Goal: Information Seeking & Learning: Learn about a topic

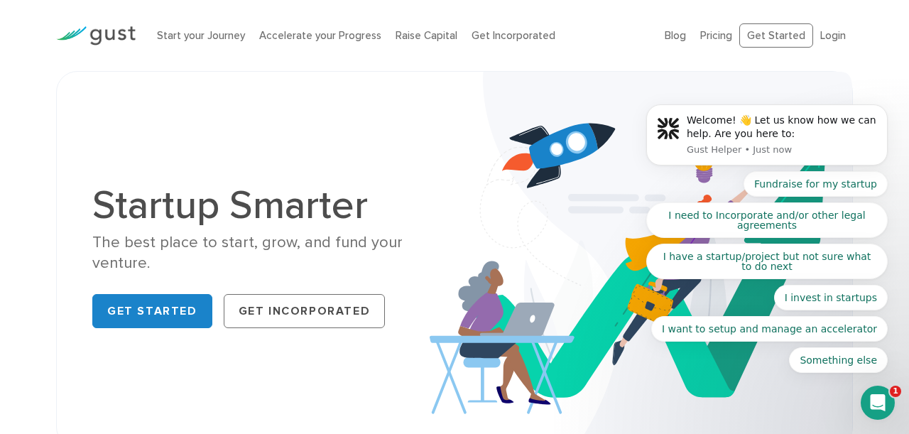
drag, startPoint x: 33, startPoint y: 171, endPoint x: 90, endPoint y: 205, distance: 65.9
click at [35, 171] on div "Startup Smarter The best place to start, grow, and fund your venture. Get Start…" at bounding box center [454, 259] width 909 height 377
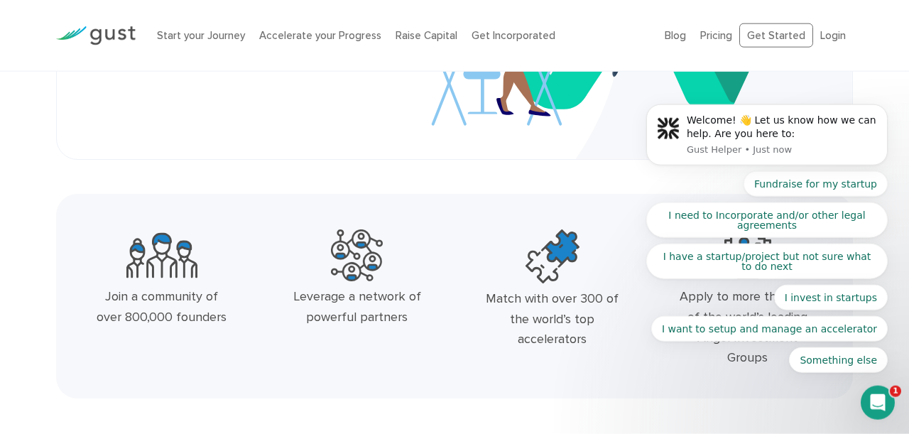
scroll to position [74, 0]
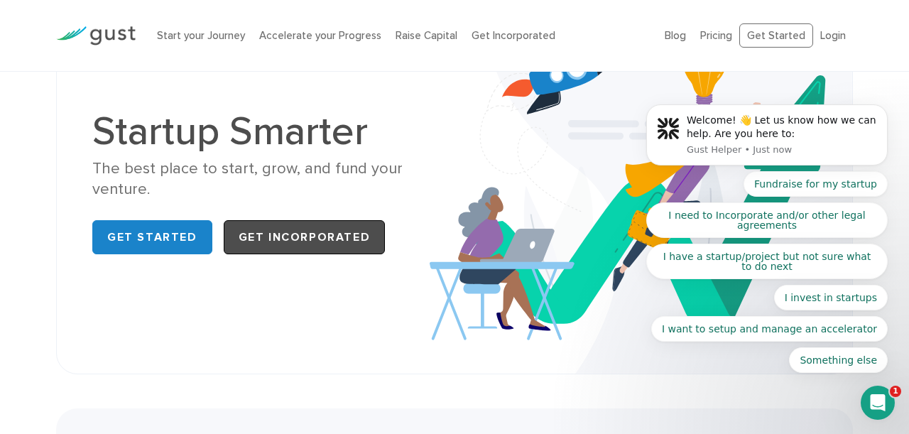
click at [323, 237] on link "Get Incorporated" at bounding box center [305, 237] width 162 height 34
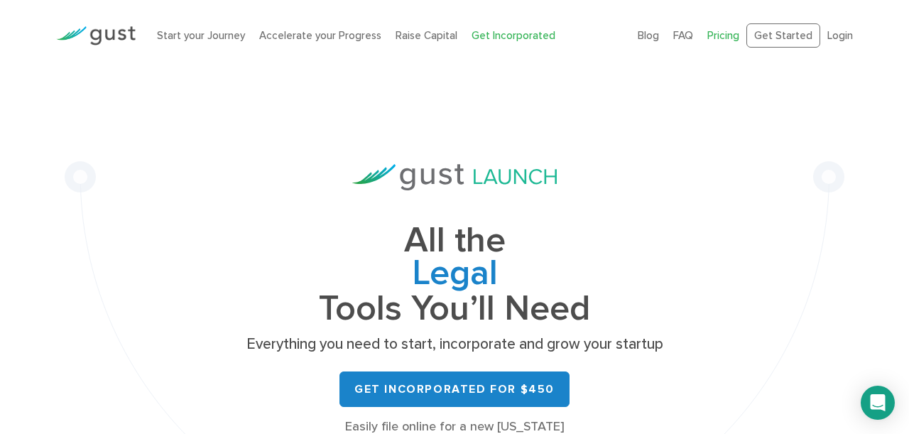
click at [719, 33] on link "Pricing" at bounding box center [724, 35] width 32 height 13
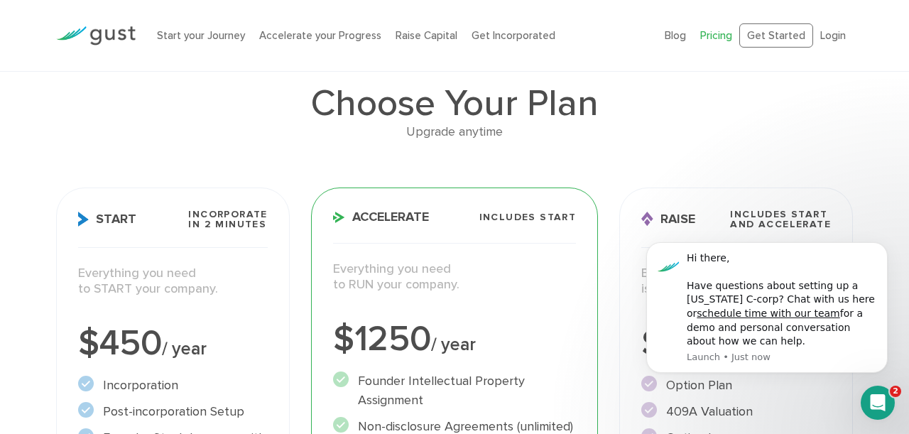
scroll to position [74, 0]
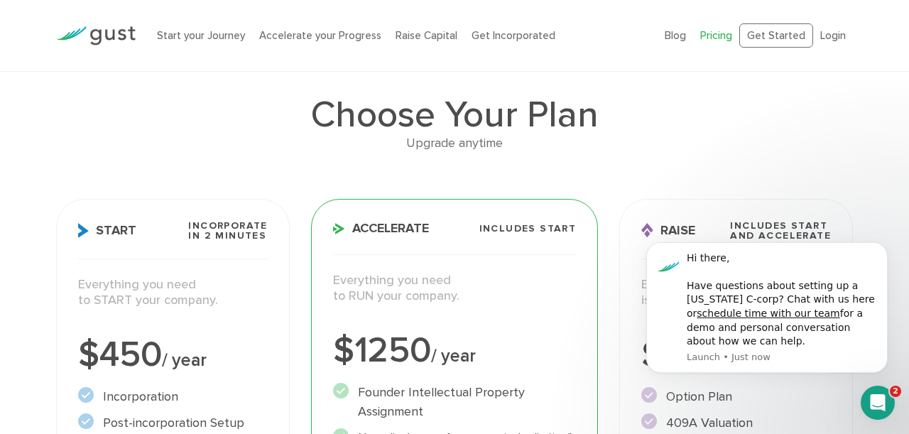
click at [256, 306] on p "Everything you need to START your company." at bounding box center [173, 293] width 190 height 32
